Goal: Entertainment & Leisure: Browse casually

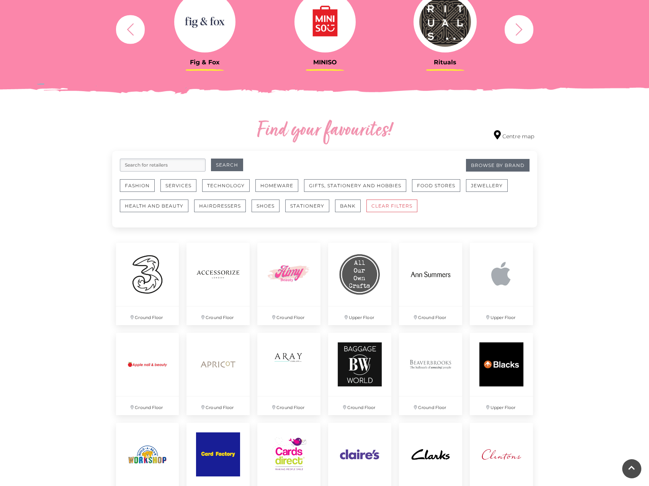
scroll to position [177, 0]
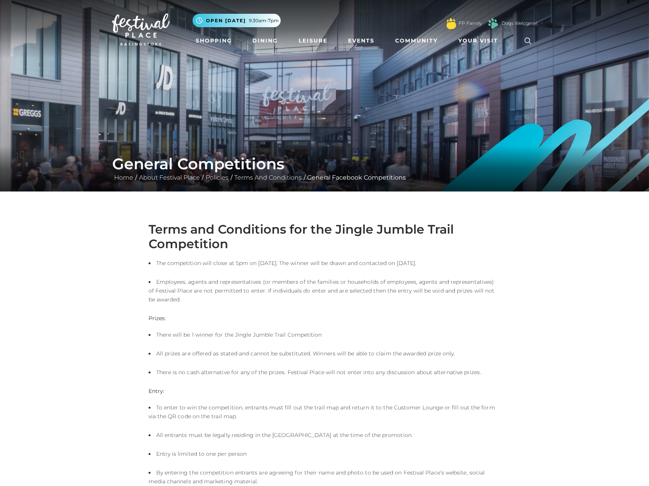
click at [210, 41] on link "Shopping" at bounding box center [214, 41] width 43 height 14
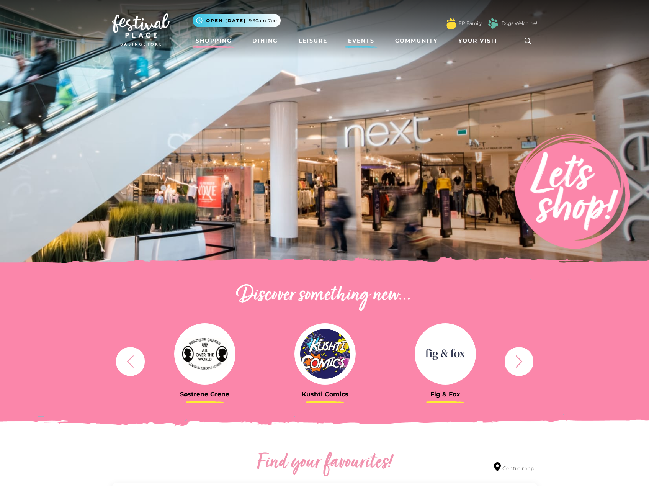
click at [358, 43] on link "Events" at bounding box center [361, 41] width 33 height 14
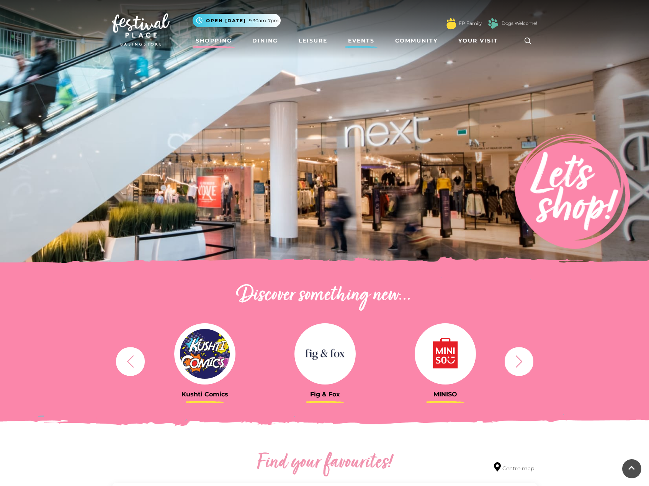
scroll to position [154, 0]
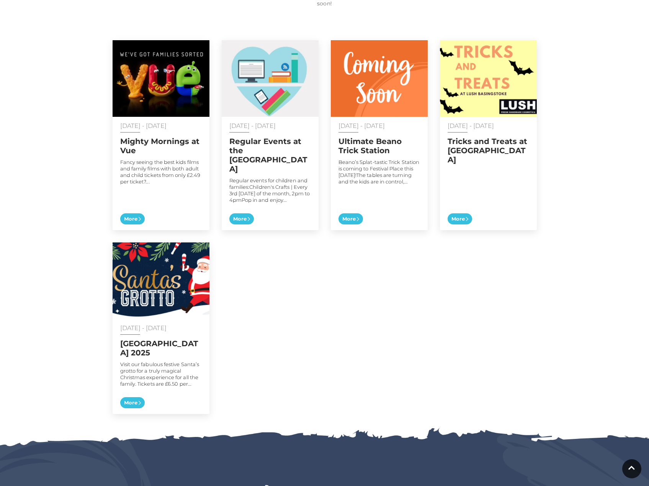
scroll to position [390, 0]
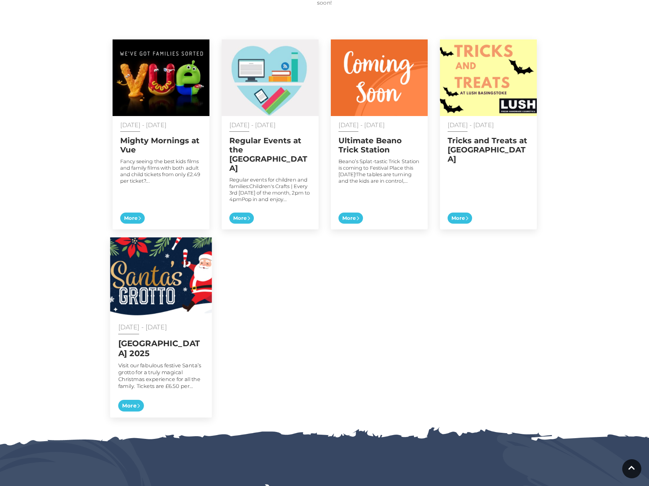
click at [144, 264] on img at bounding box center [161, 277] width 102 height 80
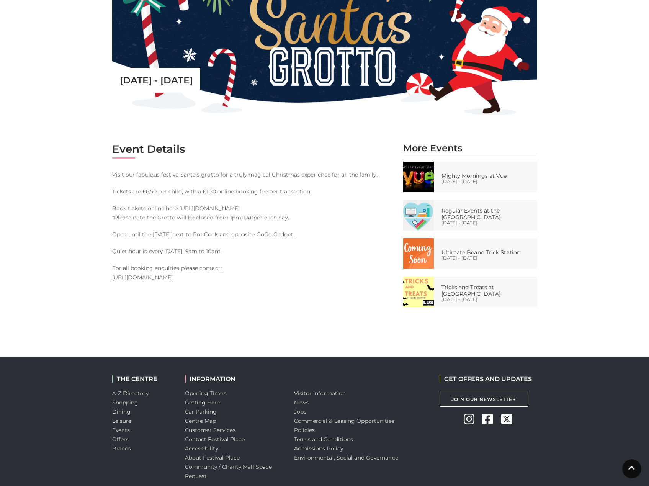
scroll to position [265, 0]
